Goal: Task Accomplishment & Management: Use online tool/utility

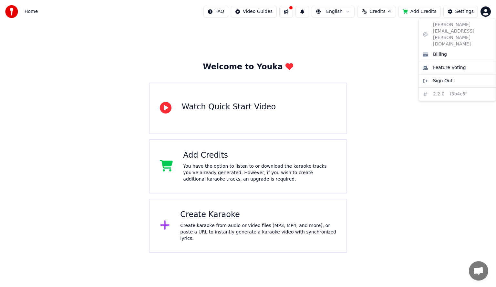
click at [483, 14] on html "Home FAQ Video Guides English Credits 4 Add Credits Settings Welcome to Youka W…" at bounding box center [248, 126] width 496 height 253
click at [434, 51] on span "Billing" at bounding box center [440, 54] width 14 height 6
click at [484, 12] on html "Home FAQ Video Guides English Credits 4 Add Credits Settings Welcome to Youka W…" at bounding box center [248, 126] width 496 height 253
click at [416, 11] on html "Home FAQ Video Guides English Credits 4 Add Credits Settings Welcome to Youka W…" at bounding box center [248, 126] width 496 height 253
click at [421, 13] on button "Add Credits" at bounding box center [419, 12] width 42 height 12
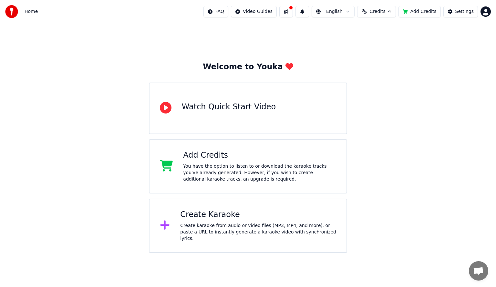
click at [240, 107] on div "Watch Quick Start Video" at bounding box center [229, 107] width 94 height 10
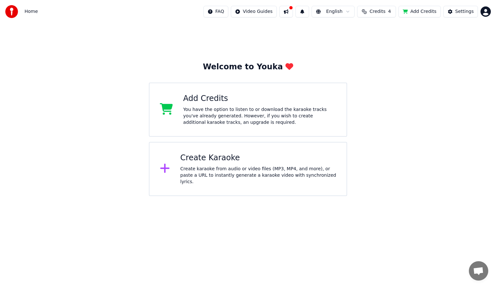
click at [208, 158] on div "Create Karaoke" at bounding box center [258, 158] width 156 height 10
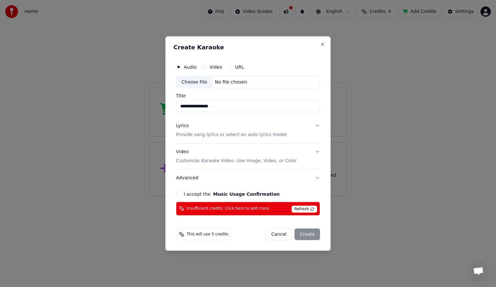
type input "**********"
click at [221, 132] on p "Provide song lyrics or select an auto lyrics model" at bounding box center [231, 135] width 111 height 6
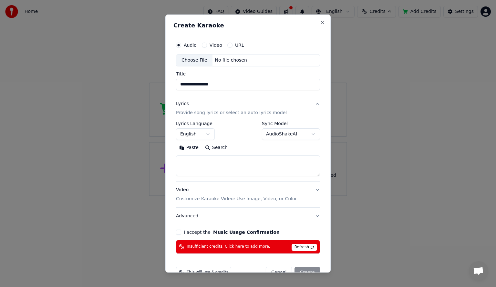
click at [208, 133] on body "**********" at bounding box center [248, 98] width 496 height 196
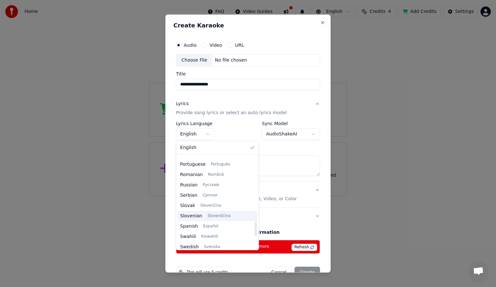
scroll to position [495, 0]
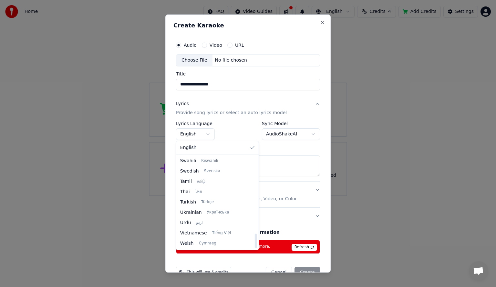
select select "**"
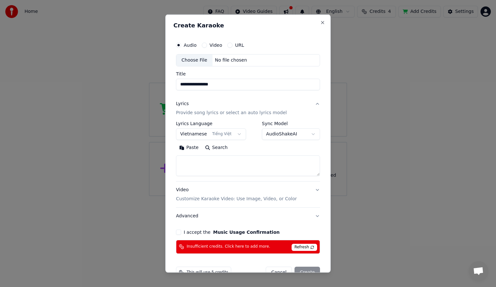
scroll to position [15, 0]
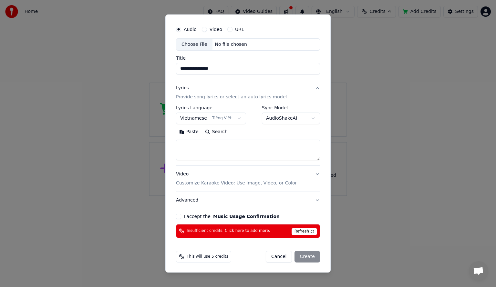
click at [229, 183] on p "Customize Karaoke Video: Use Image, Video, or Color" at bounding box center [236, 183] width 121 height 6
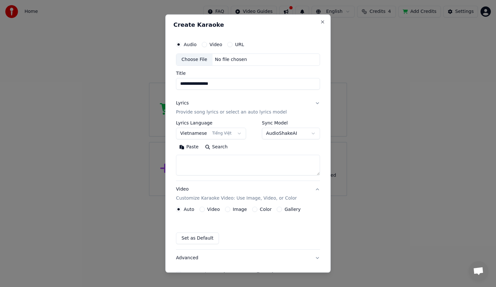
scroll to position [0, 0]
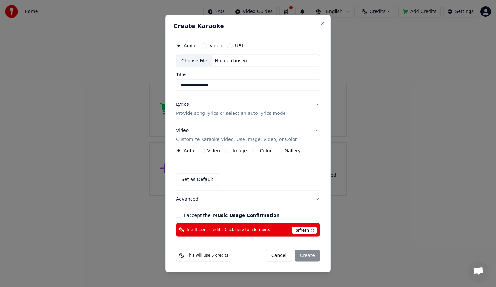
click at [203, 150] on button "Video" at bounding box center [201, 150] width 5 height 5
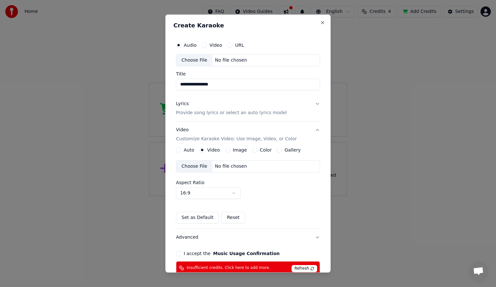
click at [225, 150] on button "Image" at bounding box center [227, 149] width 5 height 5
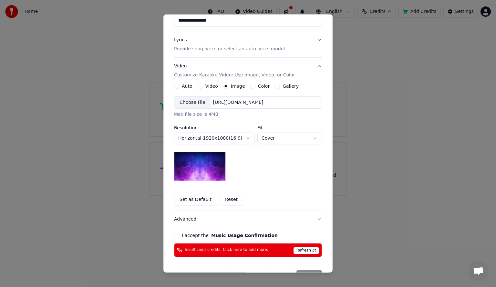
scroll to position [65, 0]
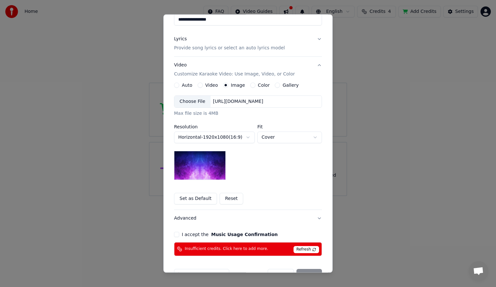
click at [203, 168] on img at bounding box center [200, 165] width 52 height 29
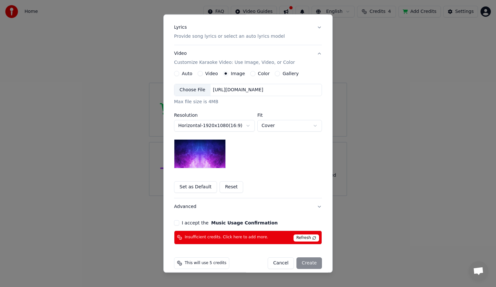
scroll to position [82, 0]
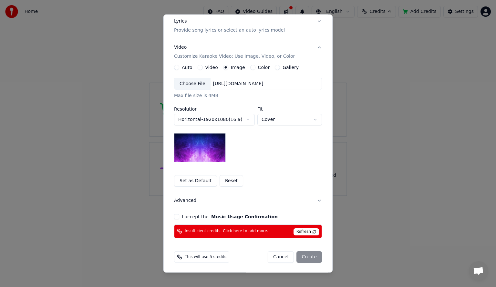
click at [220, 181] on button "Reset" at bounding box center [231, 181] width 24 height 12
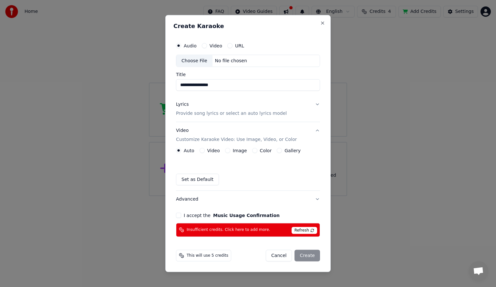
click at [225, 152] on button "Image" at bounding box center [227, 150] width 5 height 5
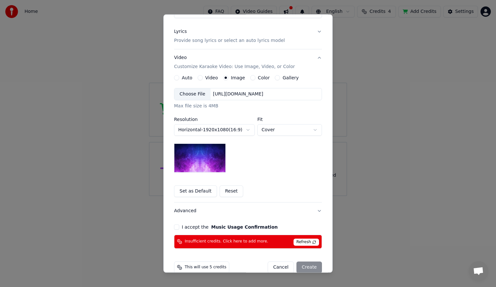
scroll to position [82, 0]
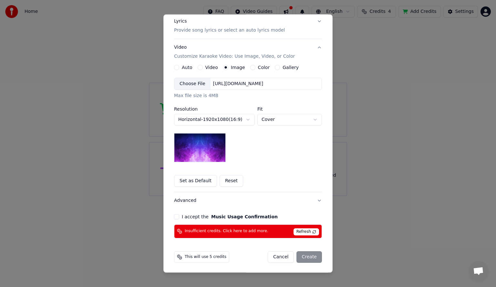
click at [249, 86] on div "[URL][DOMAIN_NAME]" at bounding box center [238, 84] width 56 height 6
click at [275, 69] on div "Gallery" at bounding box center [287, 67] width 24 height 5
click at [275, 68] on button "Gallery" at bounding box center [277, 67] width 5 height 5
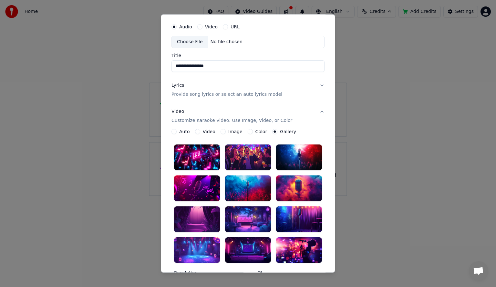
scroll to position [18, 0]
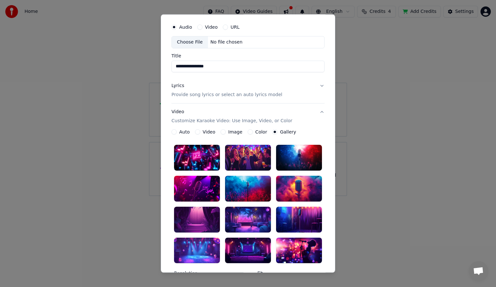
click at [222, 132] on div "Image" at bounding box center [231, 131] width 22 height 5
click at [220, 133] on button "Image" at bounding box center [222, 131] width 5 height 5
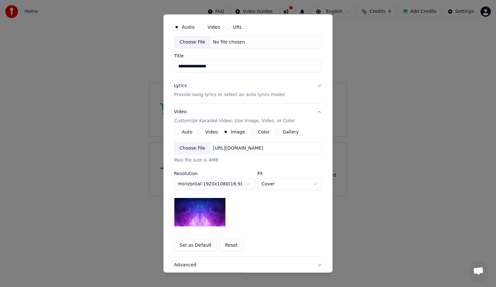
click at [196, 148] on div "Choose File" at bounding box center [192, 149] width 36 height 12
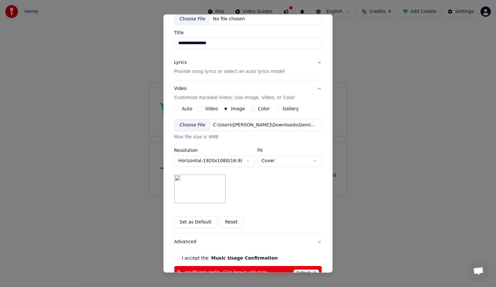
scroll to position [50, 0]
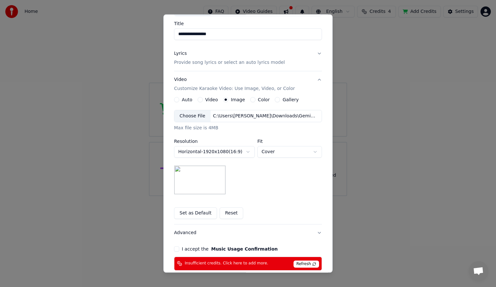
click at [178, 250] on div "I accept the Music Usage Confirmation" at bounding box center [248, 249] width 148 height 5
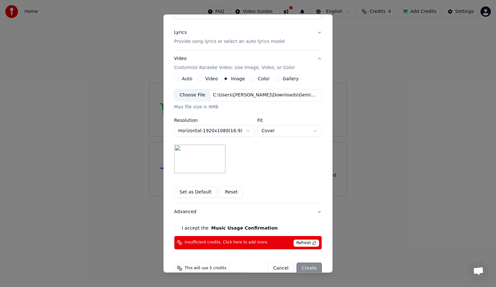
scroll to position [82, 0]
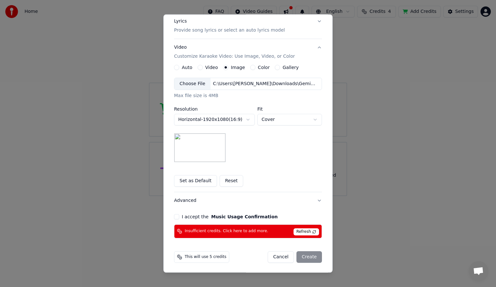
click at [175, 219] on button "I accept the Music Usage Confirmation" at bounding box center [176, 216] width 5 height 5
click at [302, 231] on span "Refresh" at bounding box center [305, 232] width 25 height 7
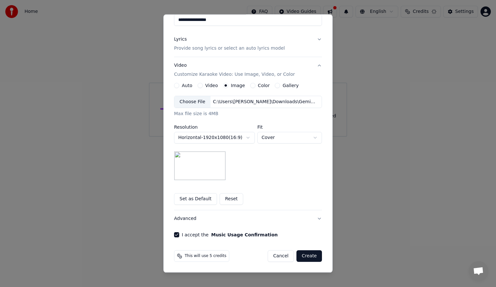
scroll to position [64, 0]
click at [305, 254] on button "Create" at bounding box center [308, 257] width 25 height 12
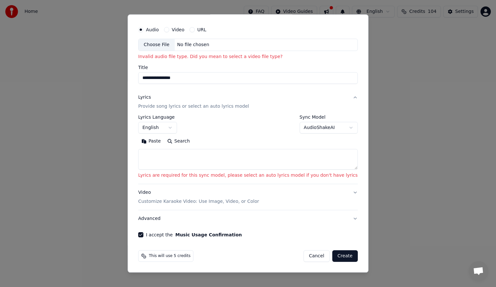
scroll to position [15, 0]
click at [176, 130] on body "**********" at bounding box center [248, 68] width 496 height 137
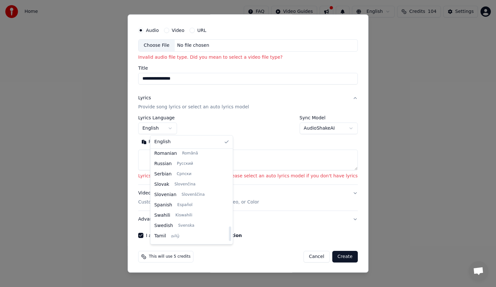
scroll to position [495, 0]
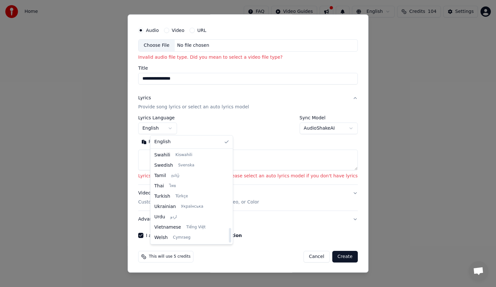
select select "**"
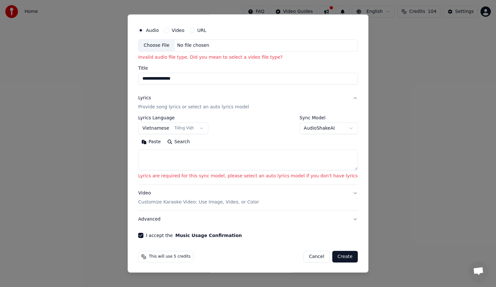
click at [174, 157] on textarea at bounding box center [247, 160] width 219 height 21
paste textarea "**********"
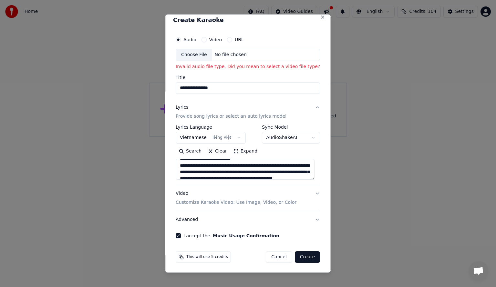
scroll to position [0, 0]
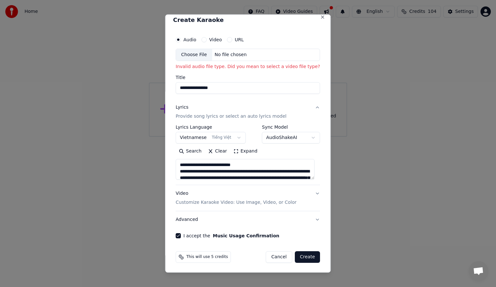
drag, startPoint x: 196, startPoint y: 170, endPoint x: 172, endPoint y: 171, distance: 23.2
click at [179, 170] on textarea at bounding box center [245, 169] width 139 height 21
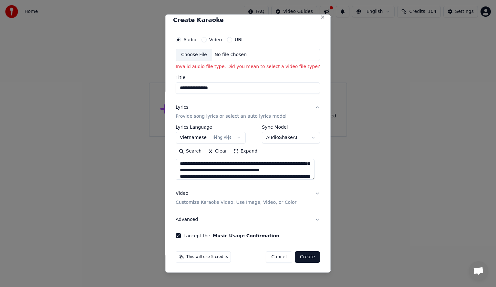
scroll to position [21, 0]
click at [201, 177] on textarea at bounding box center [245, 169] width 139 height 21
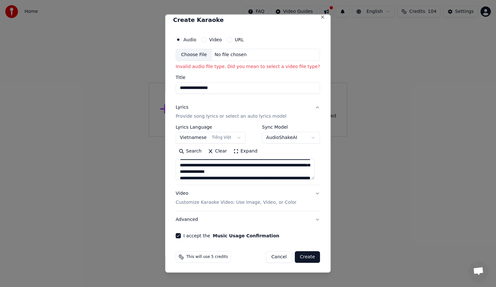
scroll to position [119, 0]
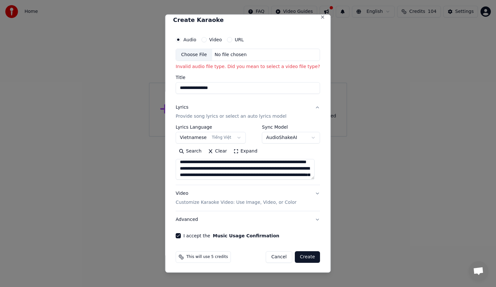
drag, startPoint x: 202, startPoint y: 177, endPoint x: 189, endPoint y: 171, distance: 14.6
click at [189, 171] on textarea at bounding box center [245, 169] width 139 height 21
click at [191, 169] on textarea at bounding box center [245, 169] width 139 height 21
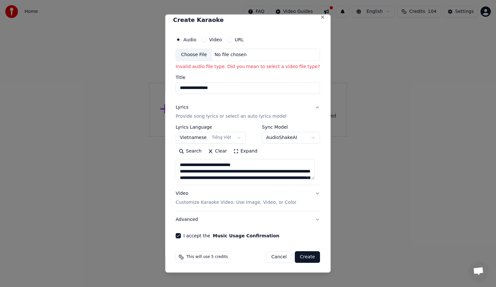
click at [203, 170] on textarea at bounding box center [245, 169] width 139 height 21
click at [234, 151] on button "Expand" at bounding box center [245, 151] width 30 height 10
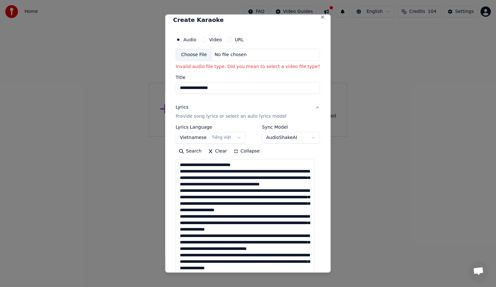
drag, startPoint x: 194, startPoint y: 229, endPoint x: 181, endPoint y: 229, distance: 13.2
click at [181, 229] on textarea at bounding box center [245, 245] width 139 height 173
drag, startPoint x: 194, startPoint y: 247, endPoint x: 180, endPoint y: 250, distance: 14.1
click at [180, 250] on textarea at bounding box center [245, 245] width 139 height 173
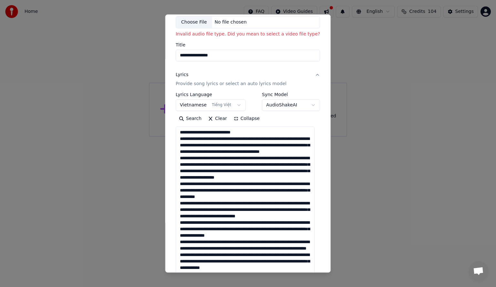
drag, startPoint x: 195, startPoint y: 241, endPoint x: 179, endPoint y: 243, distance: 15.2
click at [179, 243] on textarea at bounding box center [245, 213] width 139 height 173
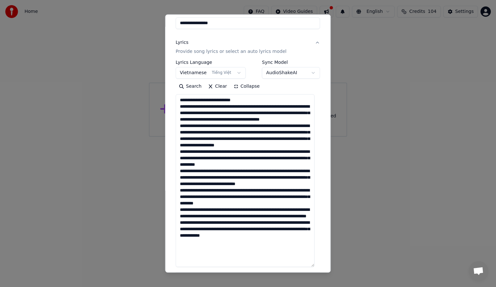
drag, startPoint x: 193, startPoint y: 230, endPoint x: 181, endPoint y: 229, distance: 12.6
click at [181, 229] on textarea at bounding box center [245, 180] width 139 height 173
drag, startPoint x: 194, startPoint y: 248, endPoint x: 180, endPoint y: 248, distance: 13.6
click at [180, 248] on textarea at bounding box center [245, 180] width 139 height 173
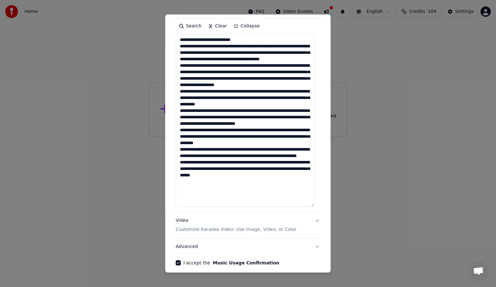
scroll to position [158, 0]
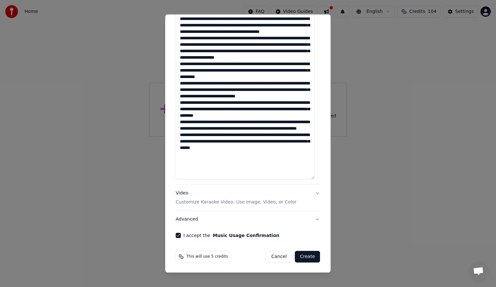
type textarea "**********"
click at [300, 257] on button "Create" at bounding box center [307, 257] width 25 height 12
click at [303, 256] on button "Create" at bounding box center [307, 257] width 25 height 12
click at [214, 202] on p "Customize Karaoke Video: Use Image, Video, or Color" at bounding box center [236, 202] width 121 height 6
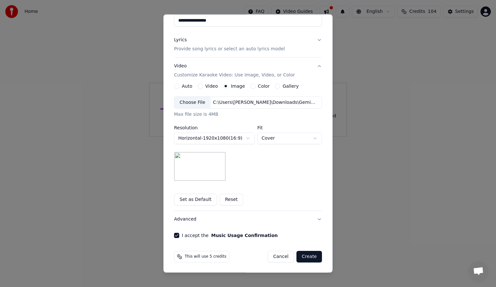
scroll to position [73, 0]
click at [308, 257] on button "Create" at bounding box center [308, 257] width 25 height 12
drag, startPoint x: 308, startPoint y: 257, endPoint x: 313, endPoint y: 249, distance: 9.6
click at [308, 257] on button "Create" at bounding box center [308, 257] width 25 height 12
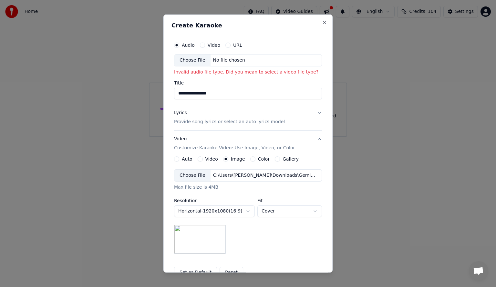
click at [197, 62] on div "Choose File" at bounding box center [192, 61] width 36 height 12
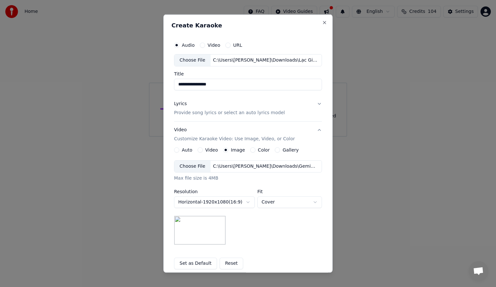
type input "**********"
click at [249, 112] on p "Provide song lyrics or select an auto lyrics model" at bounding box center [229, 112] width 111 height 6
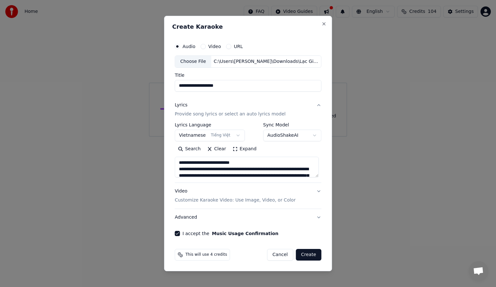
scroll to position [32, 0]
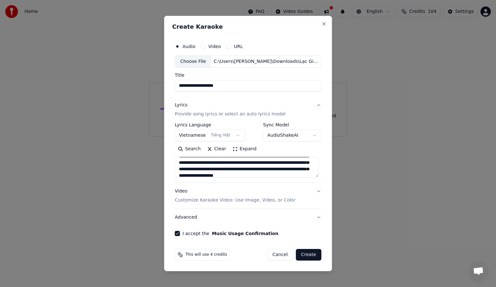
click at [307, 254] on button "Create" at bounding box center [308, 255] width 25 height 12
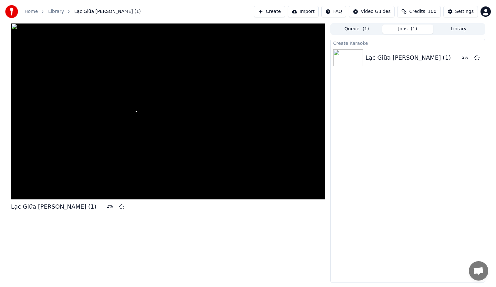
click at [155, 111] on span at bounding box center [168, 111] width 65 height 1
drag, startPoint x: 139, startPoint y: 110, endPoint x: 184, endPoint y: 113, distance: 45.6
click at [184, 113] on div at bounding box center [168, 111] width 314 height 177
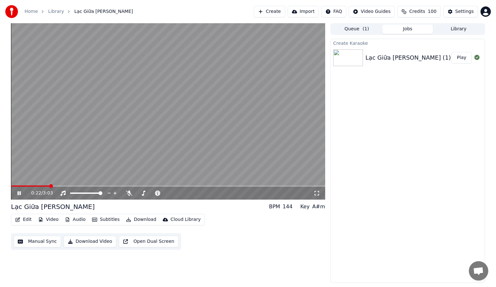
click at [461, 56] on button "Play" at bounding box center [461, 58] width 20 height 12
click at [128, 195] on icon at bounding box center [129, 193] width 6 height 5
click at [67, 185] on video at bounding box center [168, 111] width 314 height 177
click at [72, 186] on span at bounding box center [168, 186] width 314 height 1
click at [18, 196] on icon at bounding box center [23, 193] width 15 height 5
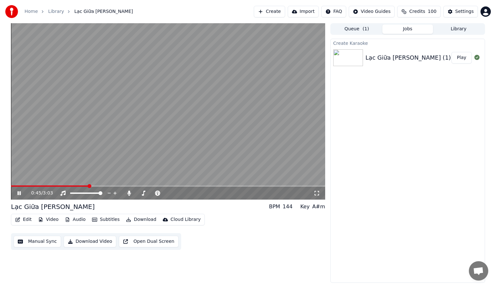
click at [13, 186] on span at bounding box center [49, 186] width 77 height 1
